Goal: Find specific page/section: Find specific page/section

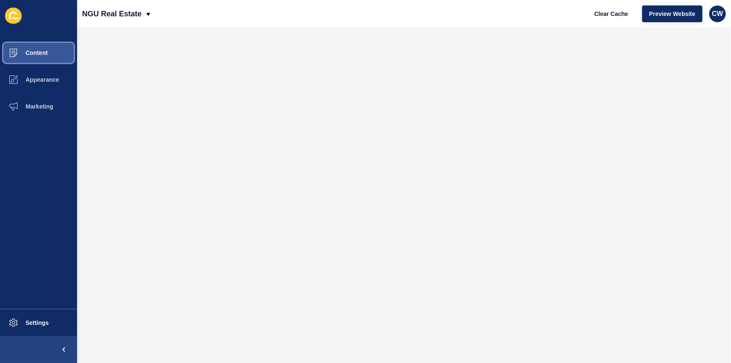
click at [47, 54] on span "Content" at bounding box center [23, 52] width 49 height 7
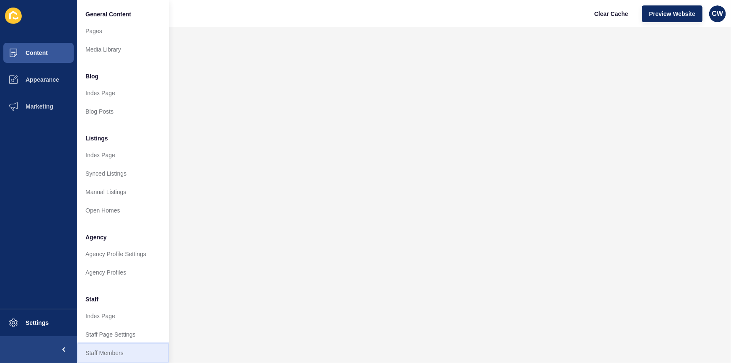
click at [130, 350] on link "Staff Members" at bounding box center [123, 352] width 92 height 18
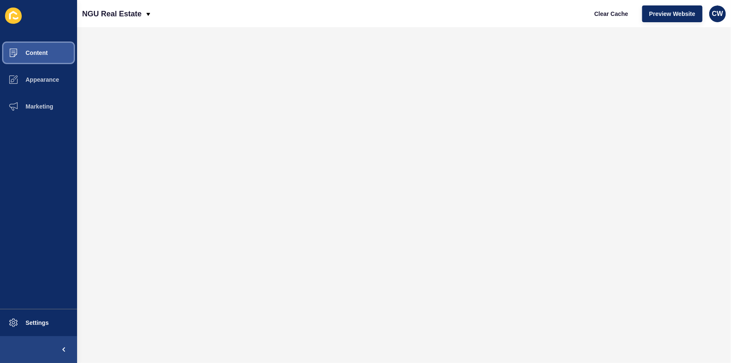
click at [40, 57] on button "Content" at bounding box center [38, 52] width 77 height 27
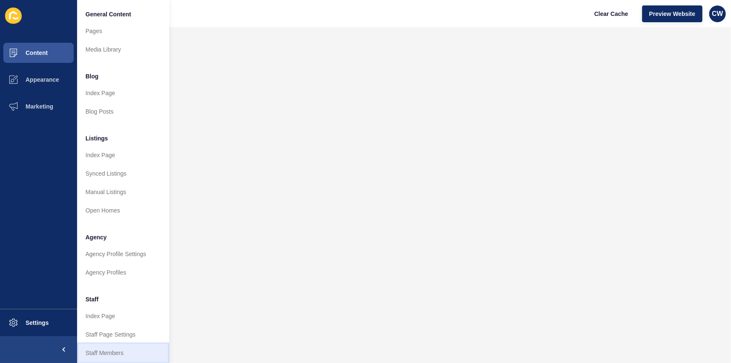
click at [120, 356] on link "Staff Members" at bounding box center [123, 352] width 92 height 18
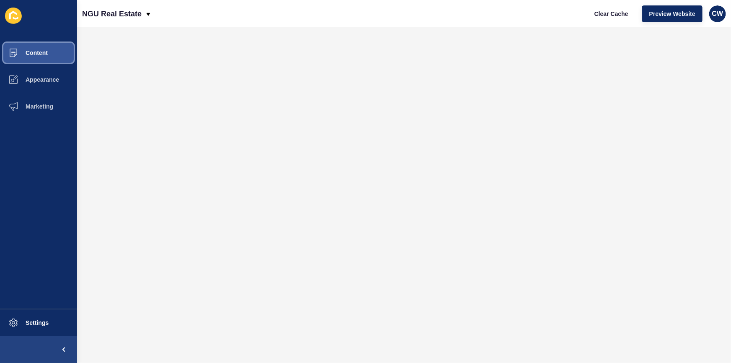
click at [38, 57] on button "Content" at bounding box center [38, 52] width 77 height 27
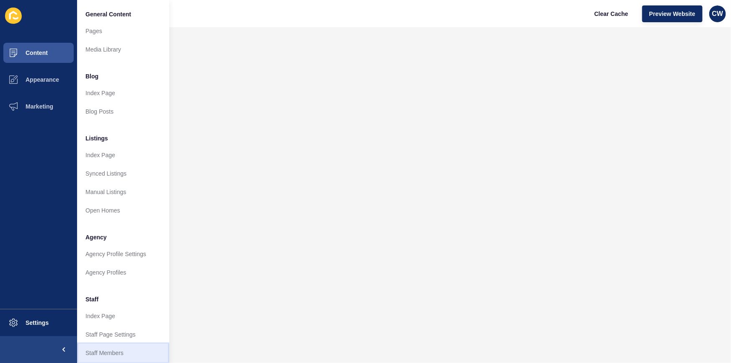
click at [116, 345] on link "Staff Members" at bounding box center [123, 352] width 92 height 18
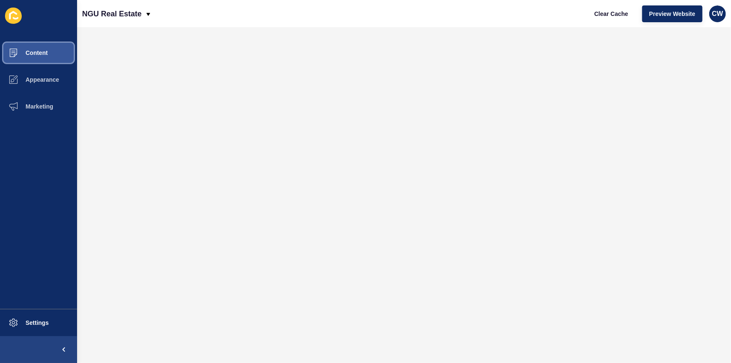
click at [50, 56] on button "Content" at bounding box center [38, 52] width 77 height 27
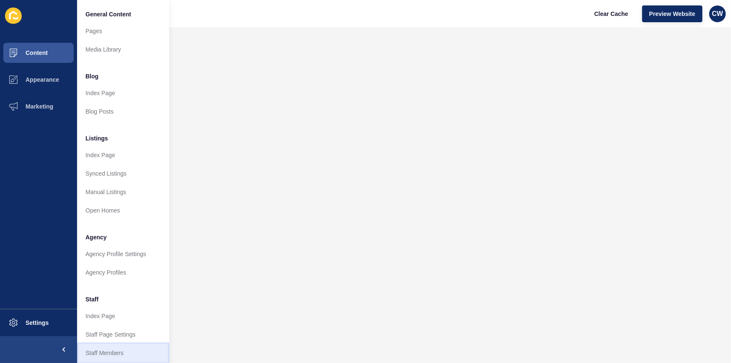
click at [119, 349] on link "Staff Members" at bounding box center [123, 352] width 92 height 18
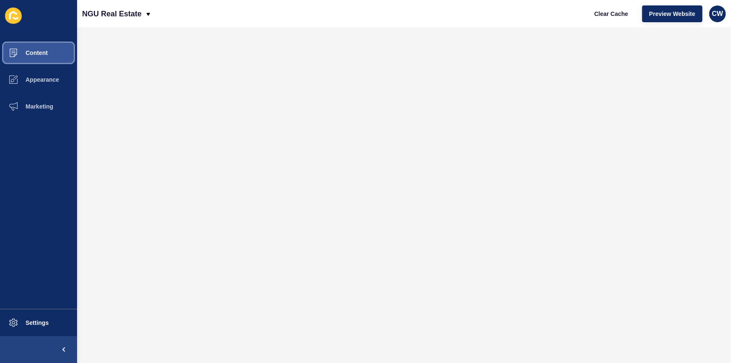
click at [38, 54] on span "Content" at bounding box center [23, 52] width 49 height 7
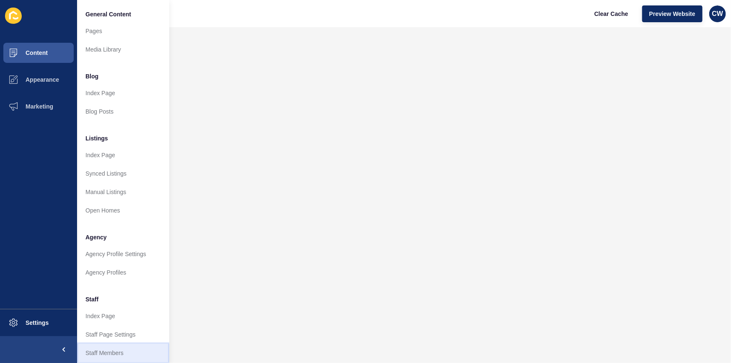
click at [120, 348] on link "Staff Members" at bounding box center [123, 352] width 92 height 18
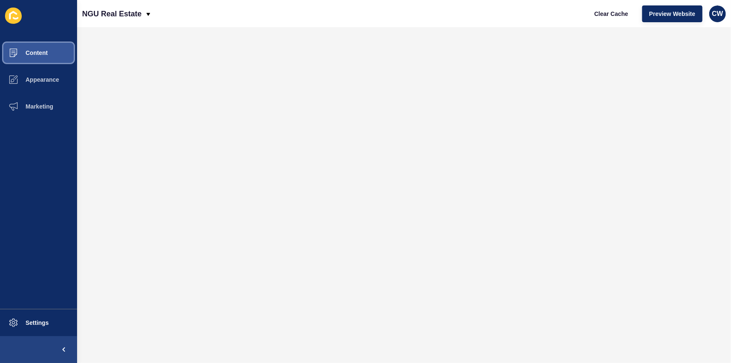
click at [52, 52] on button "Content" at bounding box center [38, 52] width 77 height 27
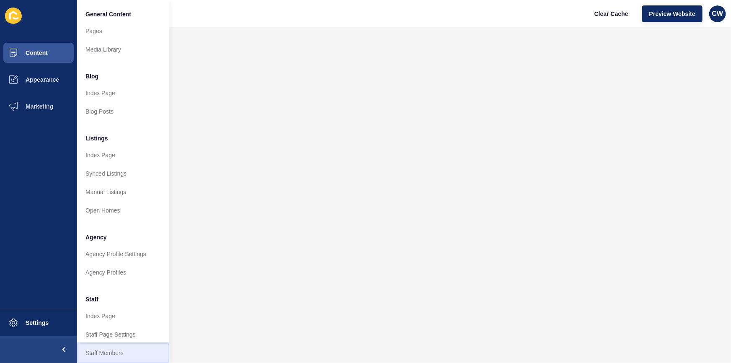
click at [104, 348] on link "Staff Members" at bounding box center [123, 352] width 92 height 18
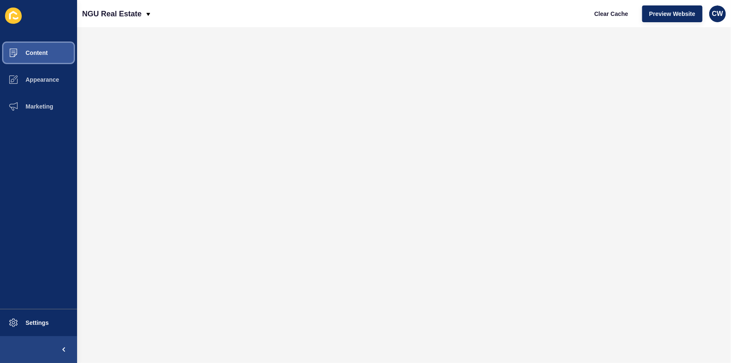
click at [54, 58] on button "Content" at bounding box center [38, 52] width 77 height 27
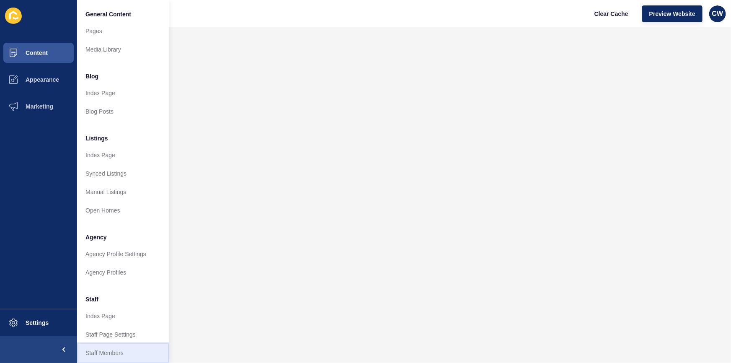
click at [126, 353] on link "Staff Members" at bounding box center [123, 352] width 92 height 18
